Goal: Information Seeking & Learning: Learn about a topic

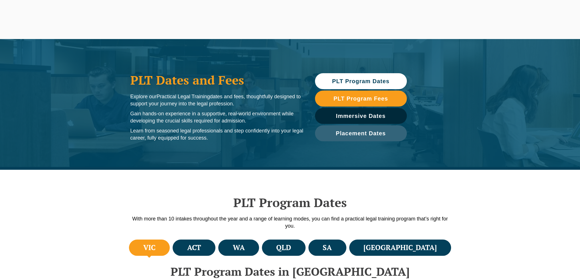
click at [372, 80] on span "PLT Program Dates" at bounding box center [360, 81] width 57 height 6
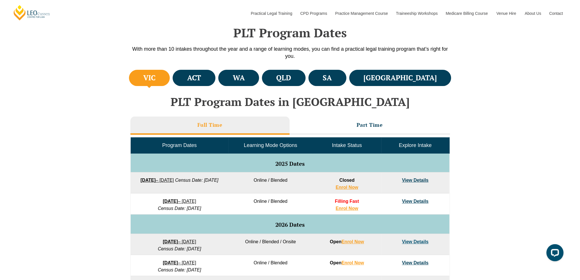
scroll to position [199, 0]
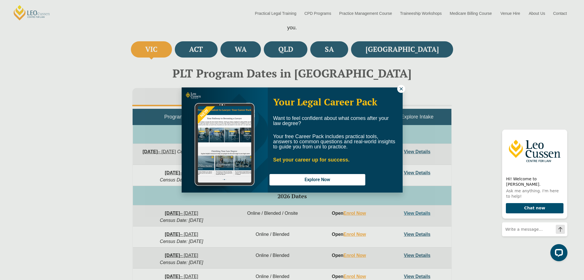
click at [401, 90] on icon at bounding box center [401, 88] width 5 height 5
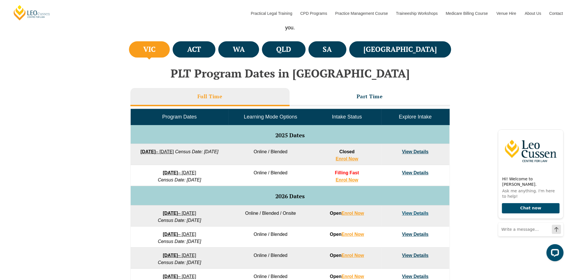
click at [422, 173] on link "View Details" at bounding box center [415, 173] width 27 height 5
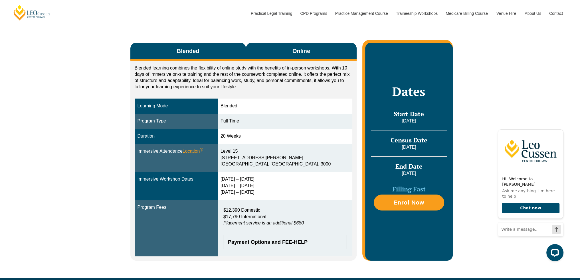
click at [284, 49] on button "Online" at bounding box center [301, 52] width 111 height 18
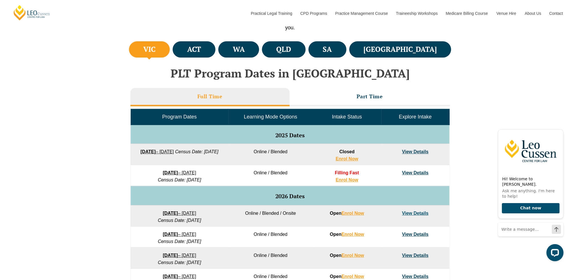
click at [219, 98] on h3 "Full Time" at bounding box center [209, 96] width 25 height 7
click at [372, 98] on h3 "Part Time" at bounding box center [370, 96] width 26 height 7
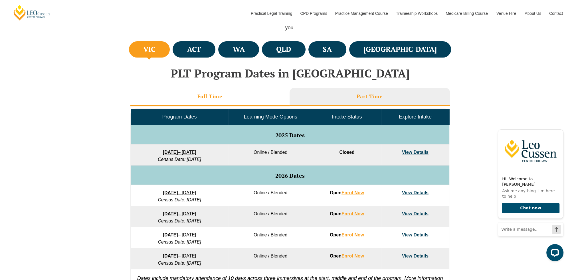
click at [202, 96] on h3 "Full Time" at bounding box center [209, 96] width 25 height 7
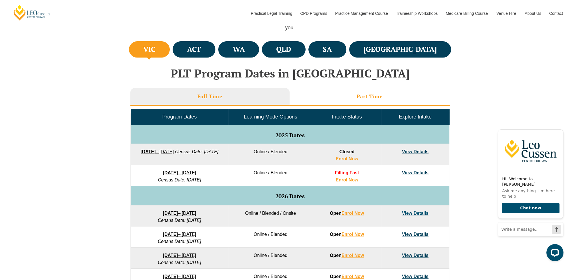
click at [371, 96] on h3 "Part Time" at bounding box center [370, 96] width 26 height 7
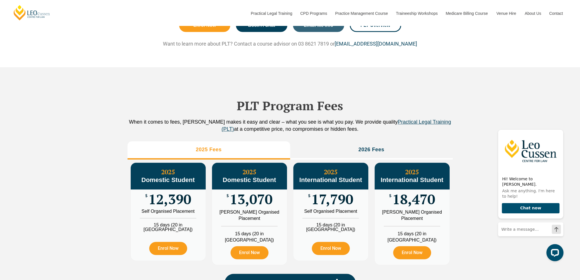
scroll to position [512, 0]
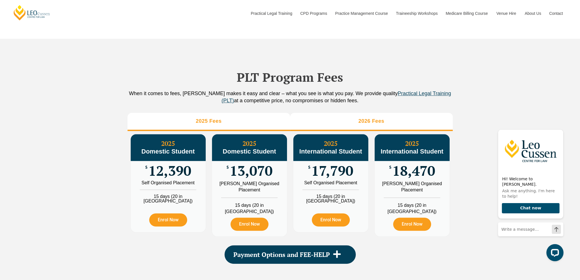
click at [366, 120] on h3 "2026 Fees" at bounding box center [371, 121] width 26 height 7
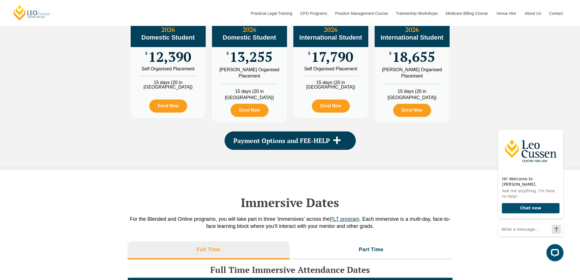
scroll to position [541, 0]
